Goal: Information Seeking & Learning: Check status

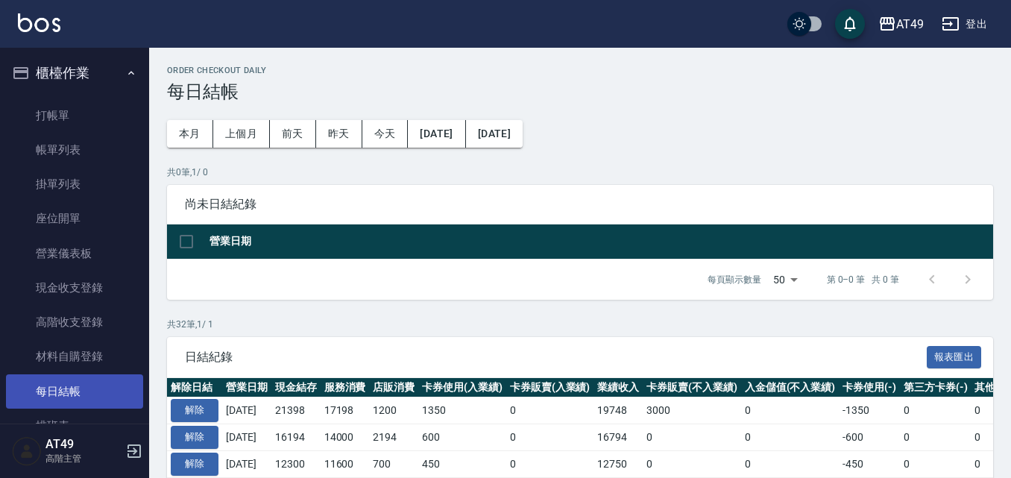
scroll to position [224, 0]
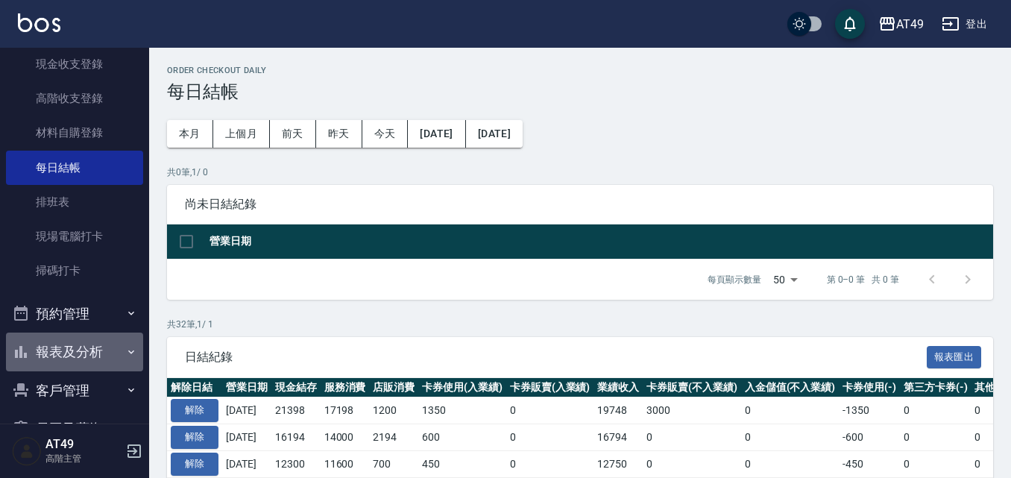
click at [79, 356] on button "報表及分析" at bounding box center [74, 352] width 137 height 39
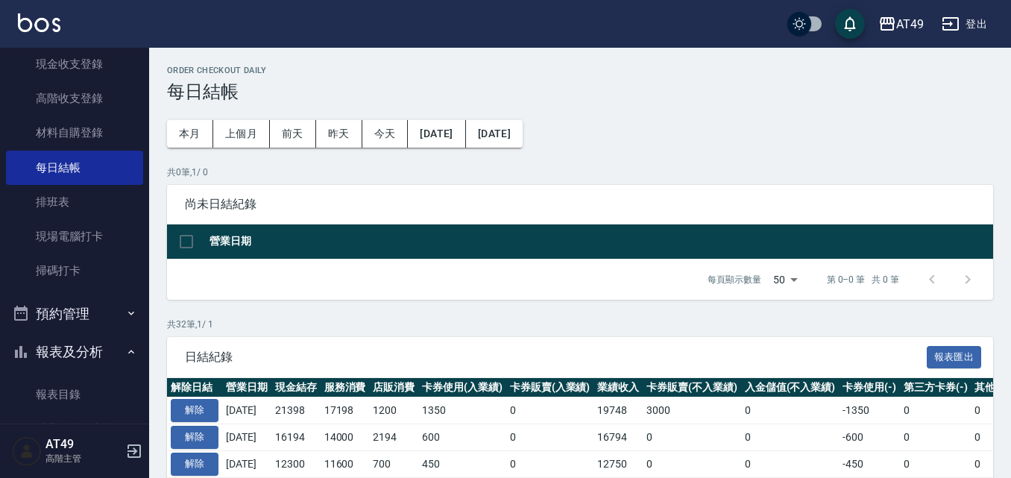
click at [79, 356] on button "報表及分析" at bounding box center [74, 352] width 137 height 39
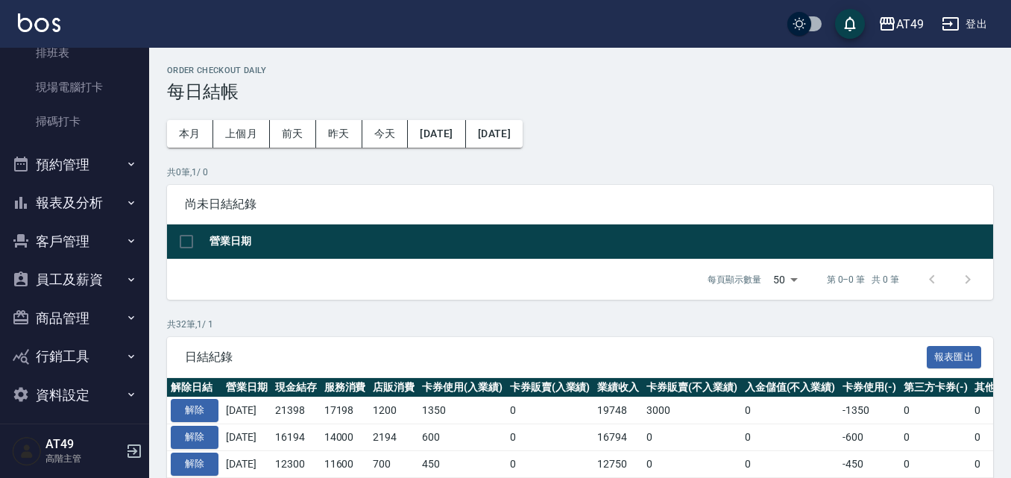
scroll to position [381, 0]
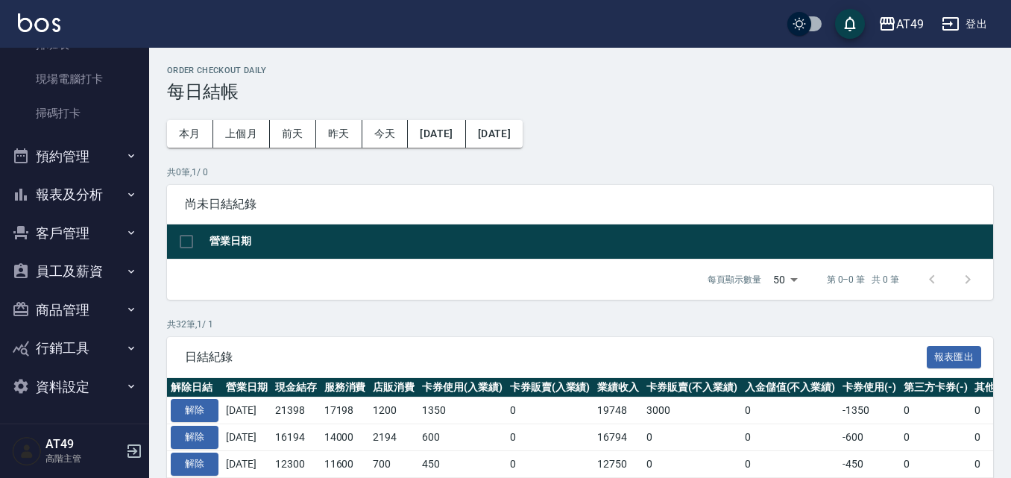
click at [90, 191] on button "報表及分析" at bounding box center [74, 194] width 137 height 39
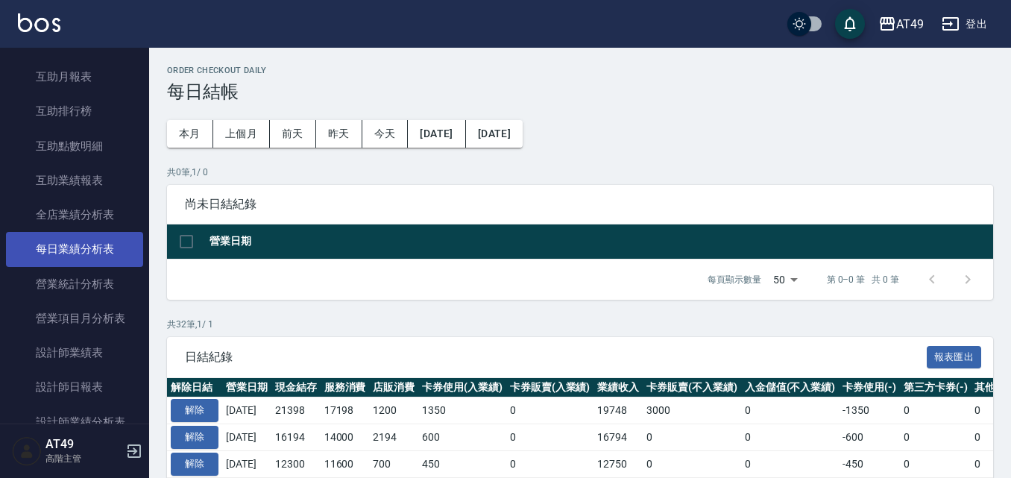
scroll to position [754, 0]
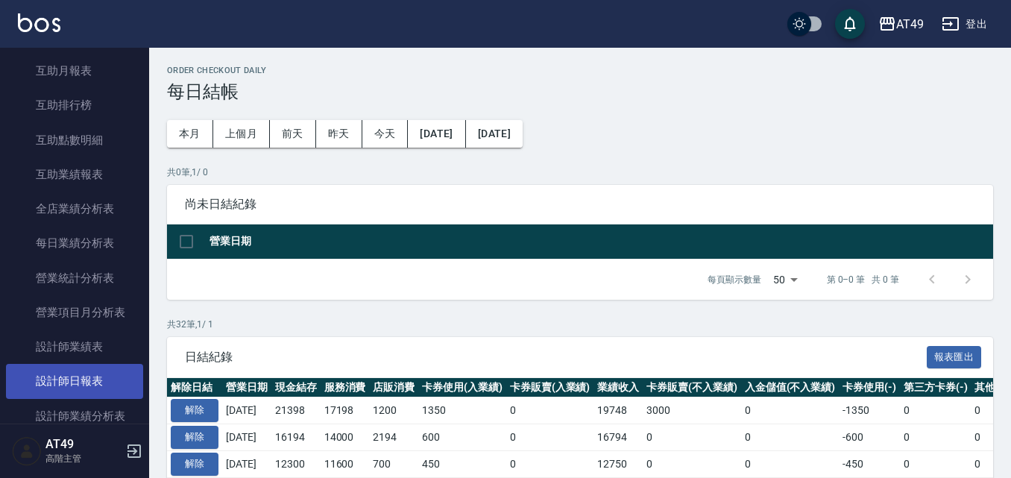
click at [119, 380] on link "設計師日報表" at bounding box center [74, 381] width 137 height 34
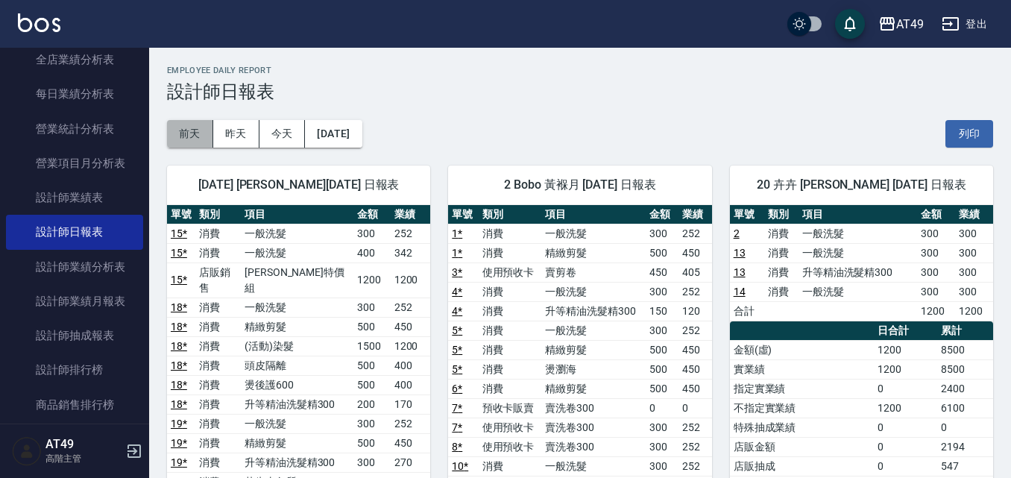
click at [195, 136] on button "前天" at bounding box center [190, 134] width 46 height 28
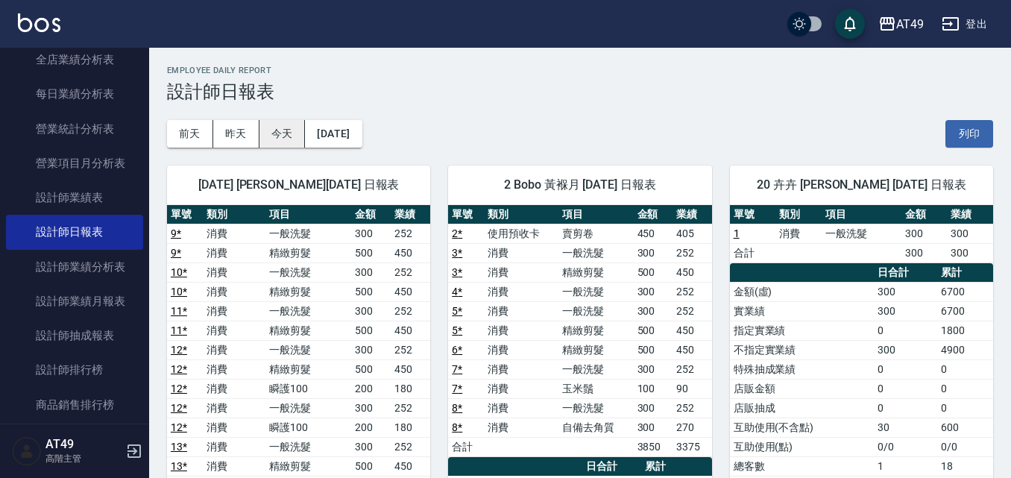
click at [279, 133] on button "今天" at bounding box center [283, 134] width 46 height 28
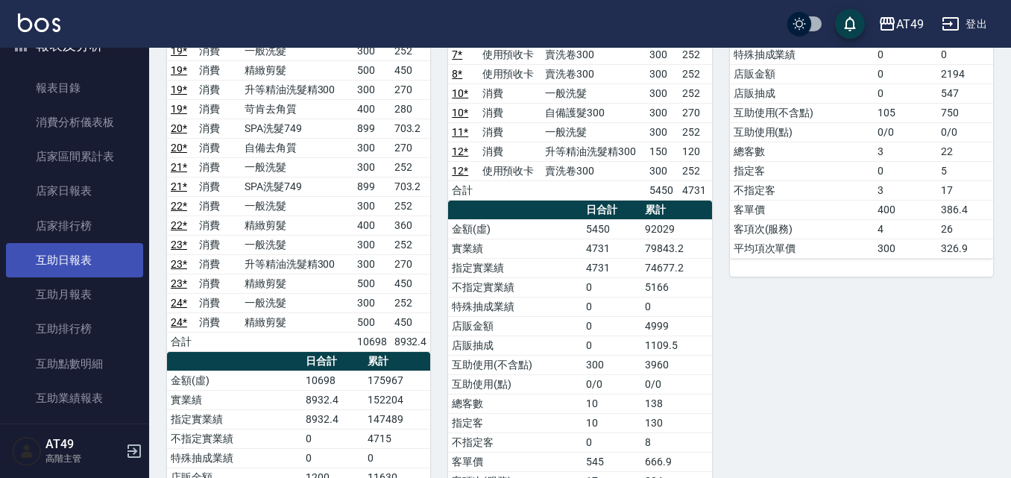
scroll to position [232, 0]
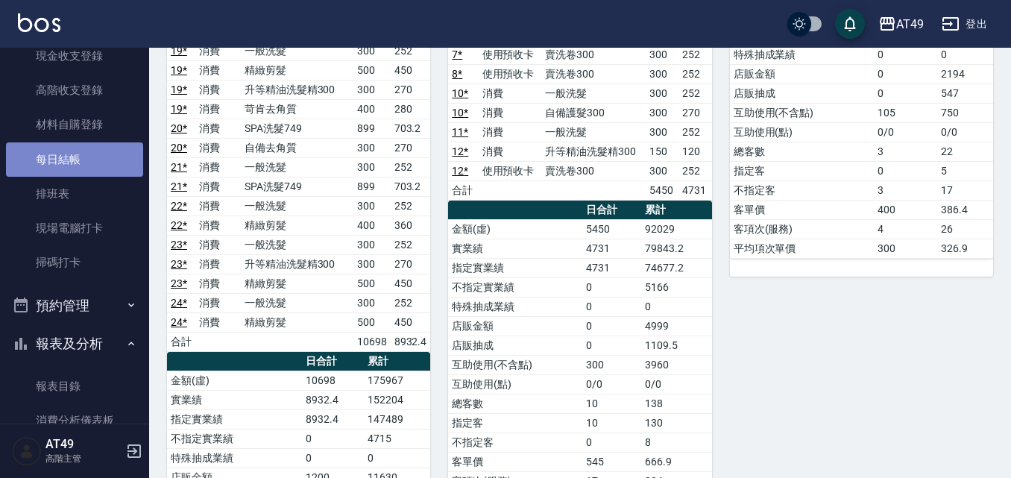
click at [122, 154] on link "每日結帳" at bounding box center [74, 159] width 137 height 34
